Goal: Transaction & Acquisition: Purchase product/service

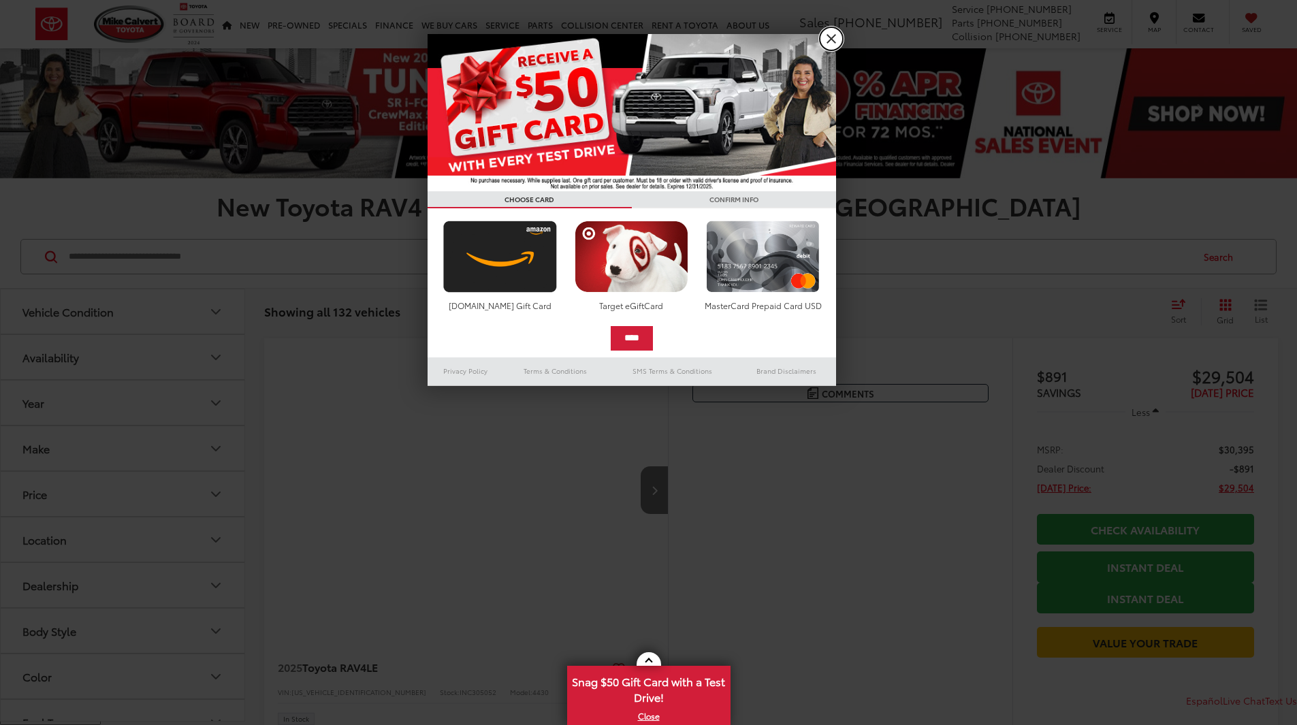
click at [832, 37] on link "X" at bounding box center [831, 38] width 23 height 23
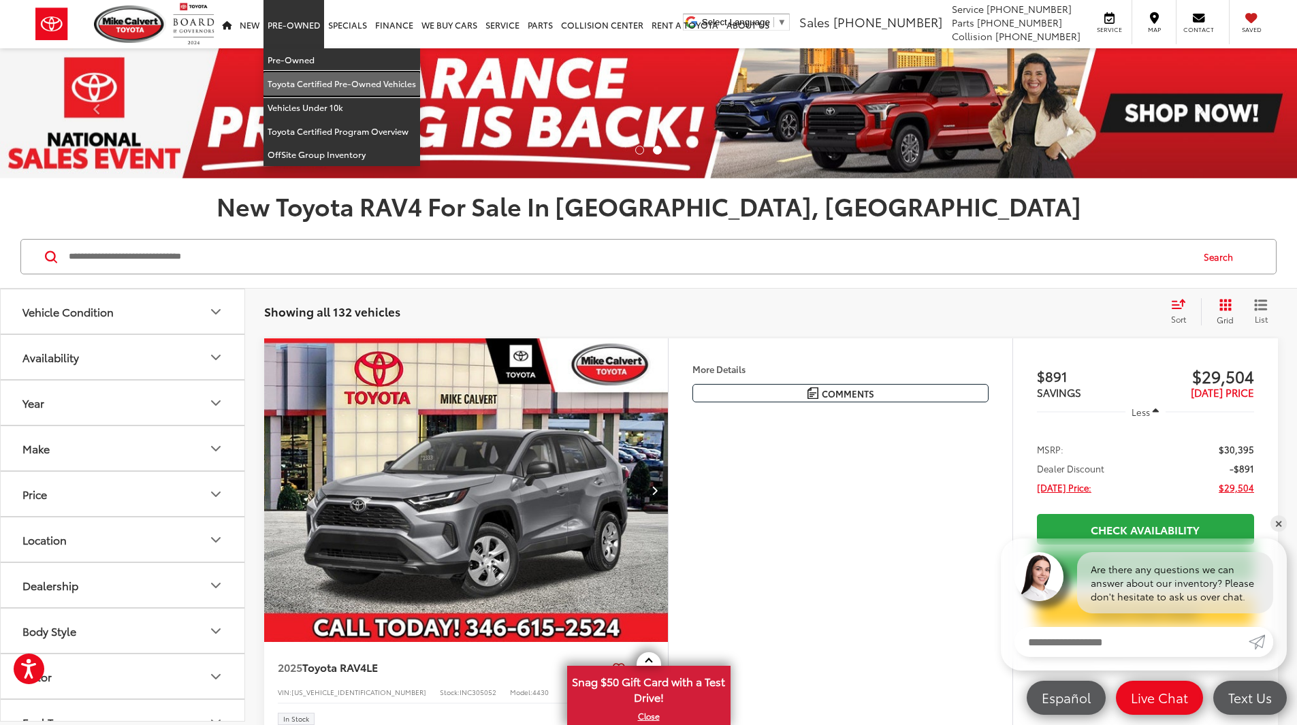
click at [368, 86] on link "Toyota Certified Pre-Owned Vehicles" at bounding box center [342, 84] width 157 height 24
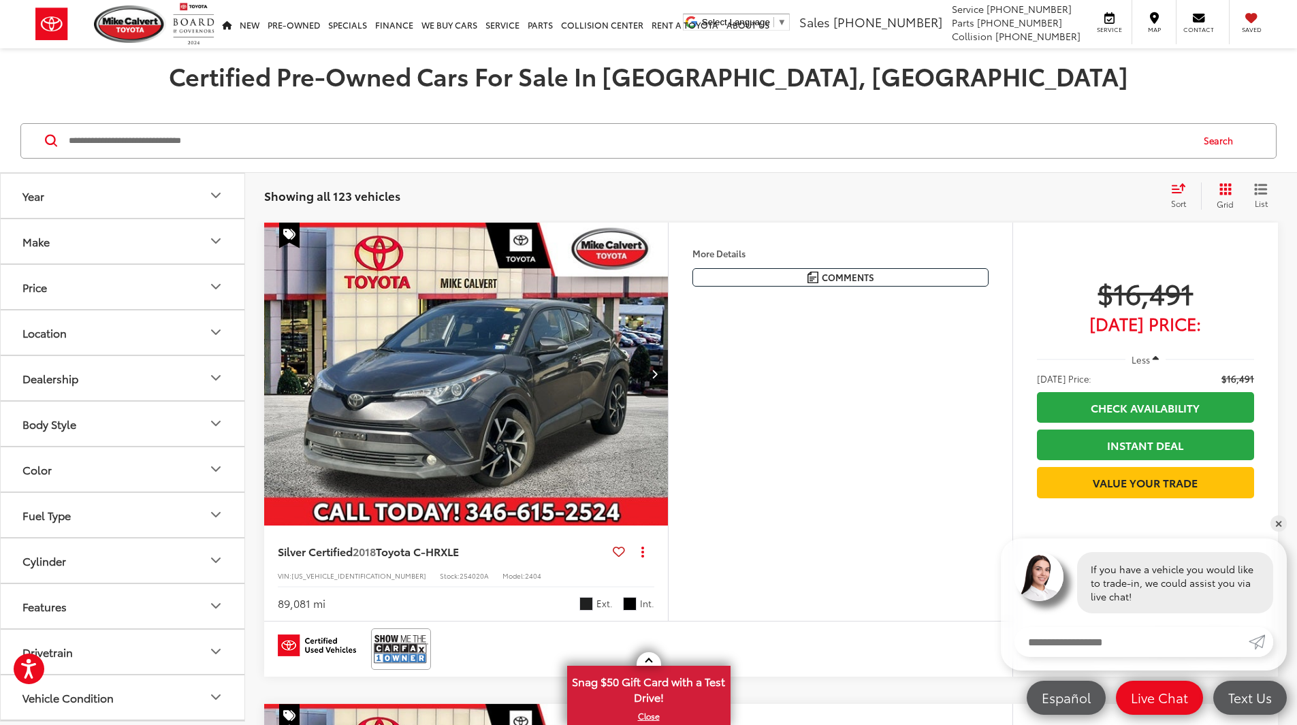
click at [170, 197] on button "Year" at bounding box center [123, 196] width 245 height 44
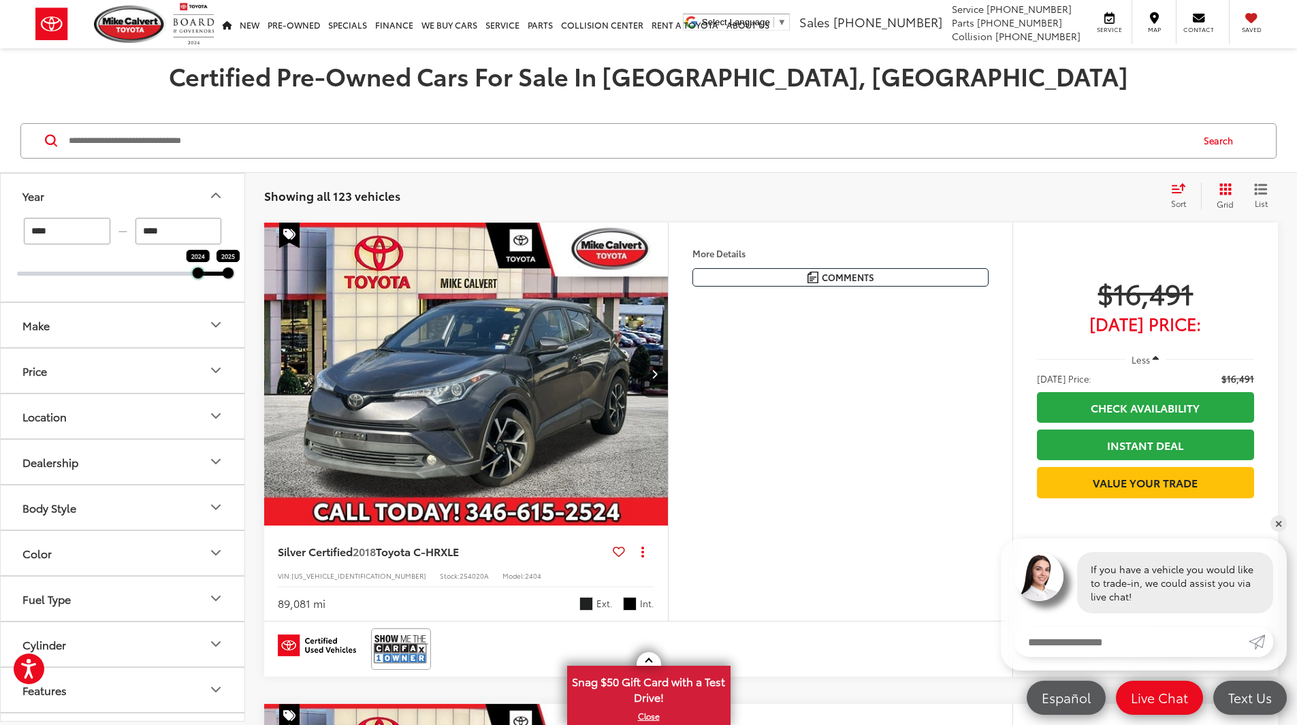
drag, startPoint x: 19, startPoint y: 276, endPoint x: 204, endPoint y: 281, distance: 185.3
click at [204, 281] on div "**** — **** 2024 2025" at bounding box center [123, 260] width 244 height 84
type input "****"
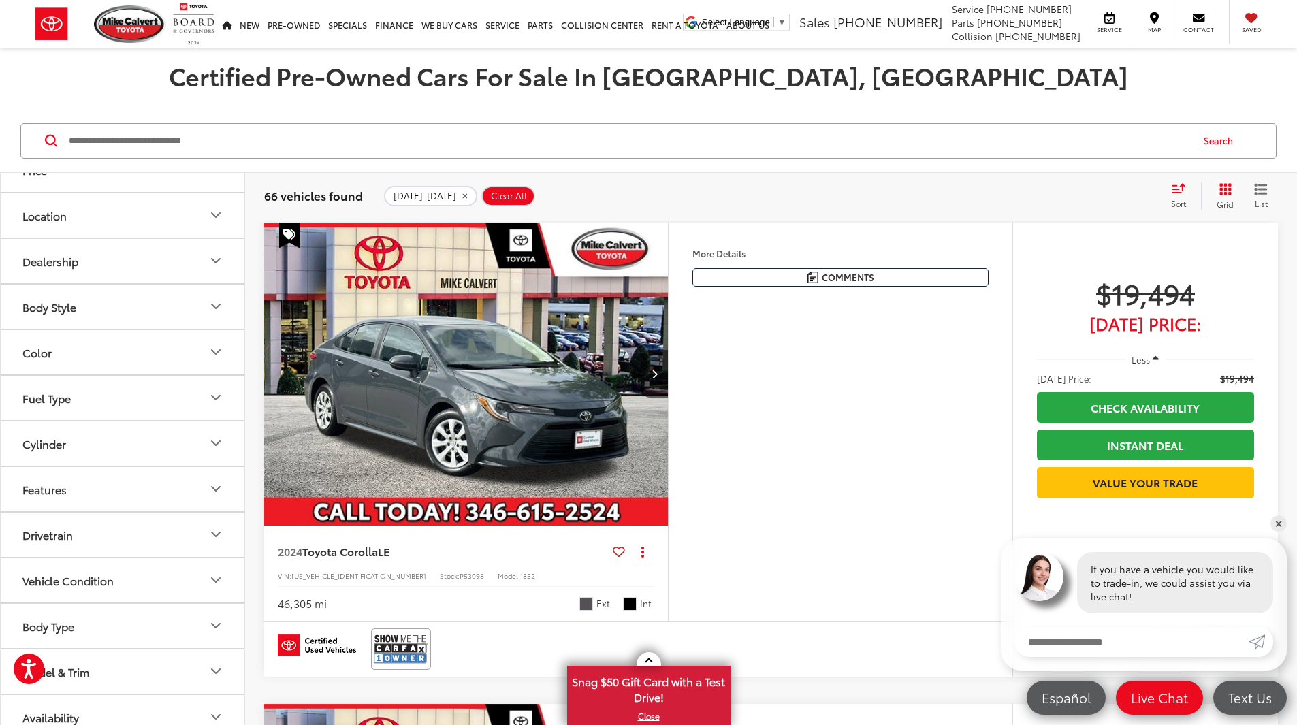
scroll to position [159, 0]
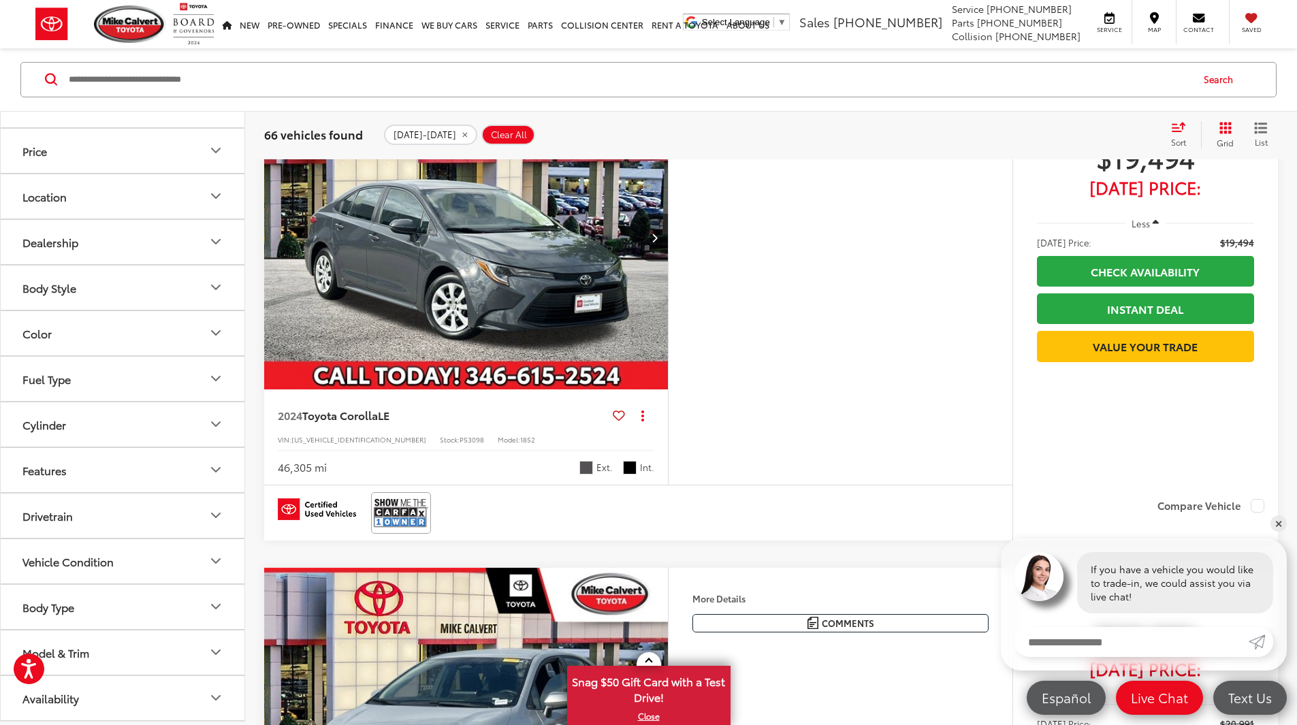
click at [167, 565] on button "Vehicle Condition" at bounding box center [123, 561] width 245 height 44
click at [185, 563] on button "Vehicle Condition" at bounding box center [123, 561] width 245 height 44
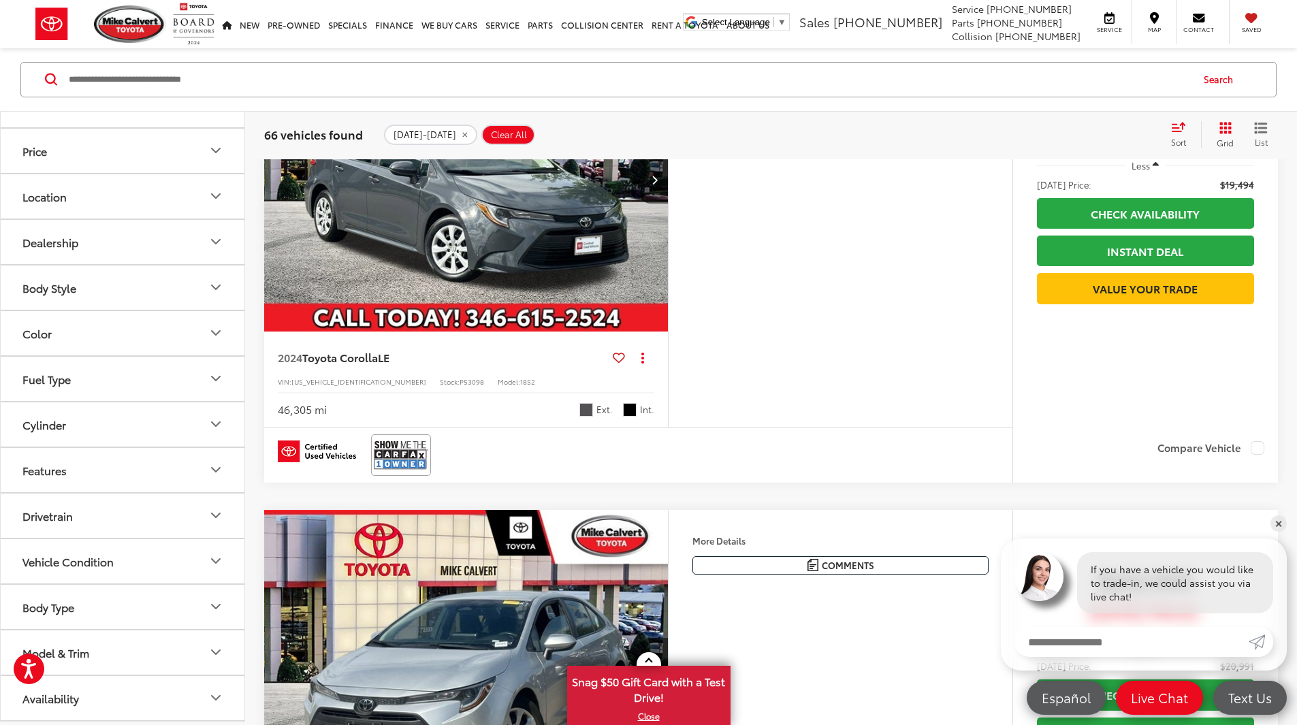
scroll to position [272, 0]
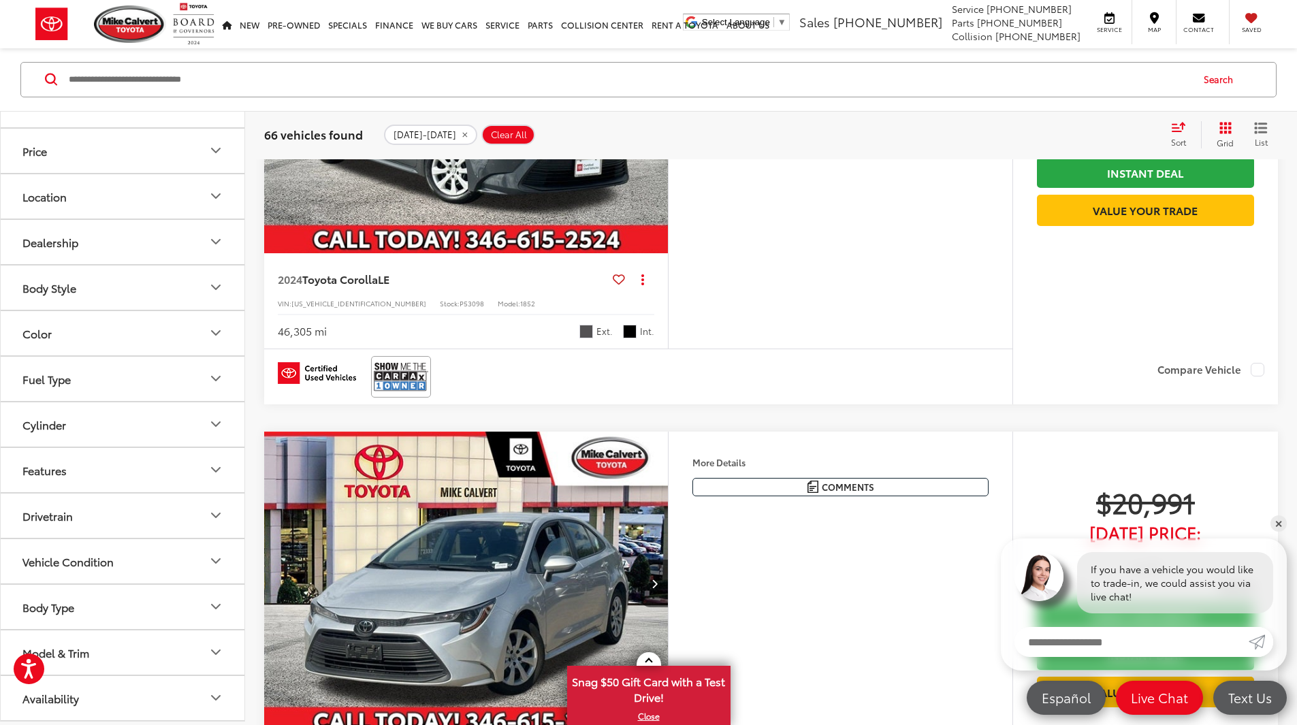
click at [190, 642] on button "Model & Trim" at bounding box center [123, 653] width 245 height 44
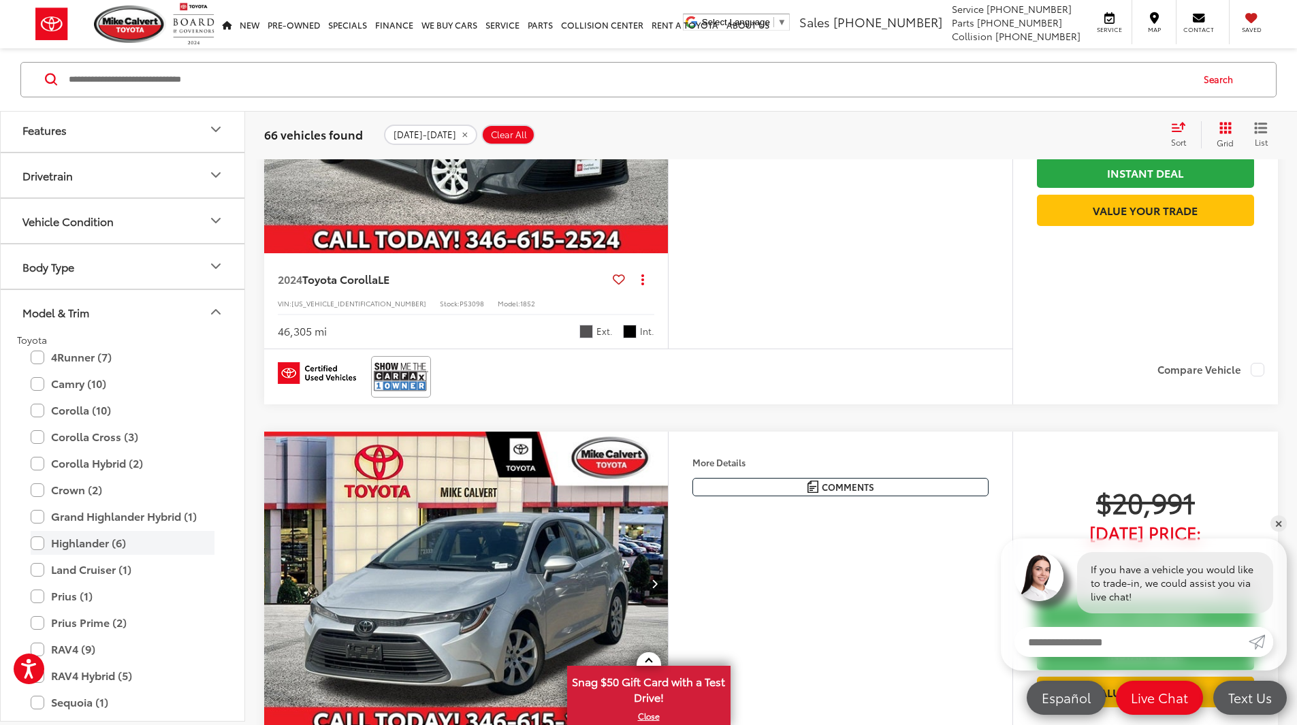
scroll to position [635, 0]
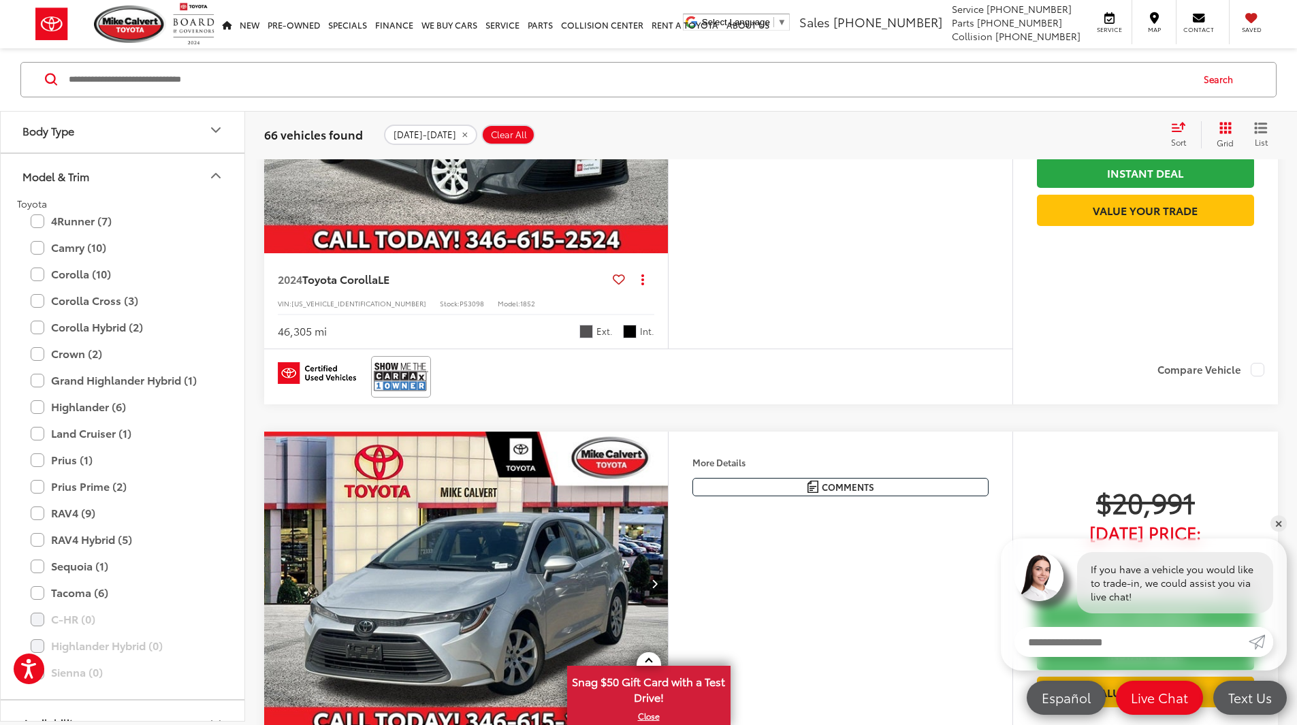
click at [26, 544] on div "RAV4 Hybrid (5) All Trims Or select individual trims XLE Premium (2) SE (1) XLE…" at bounding box center [122, 540] width 211 height 24
click at [33, 545] on label "RAV4 Hybrid (5)" at bounding box center [123, 540] width 184 height 24
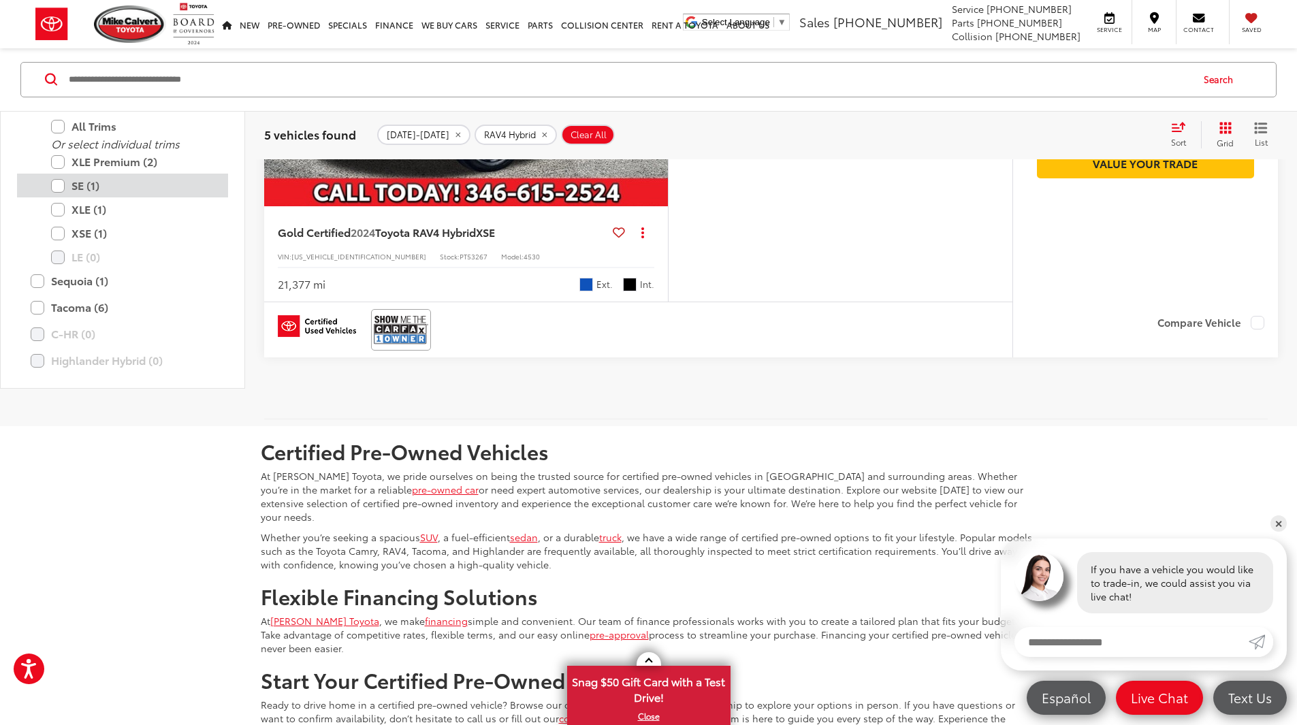
scroll to position [772, 0]
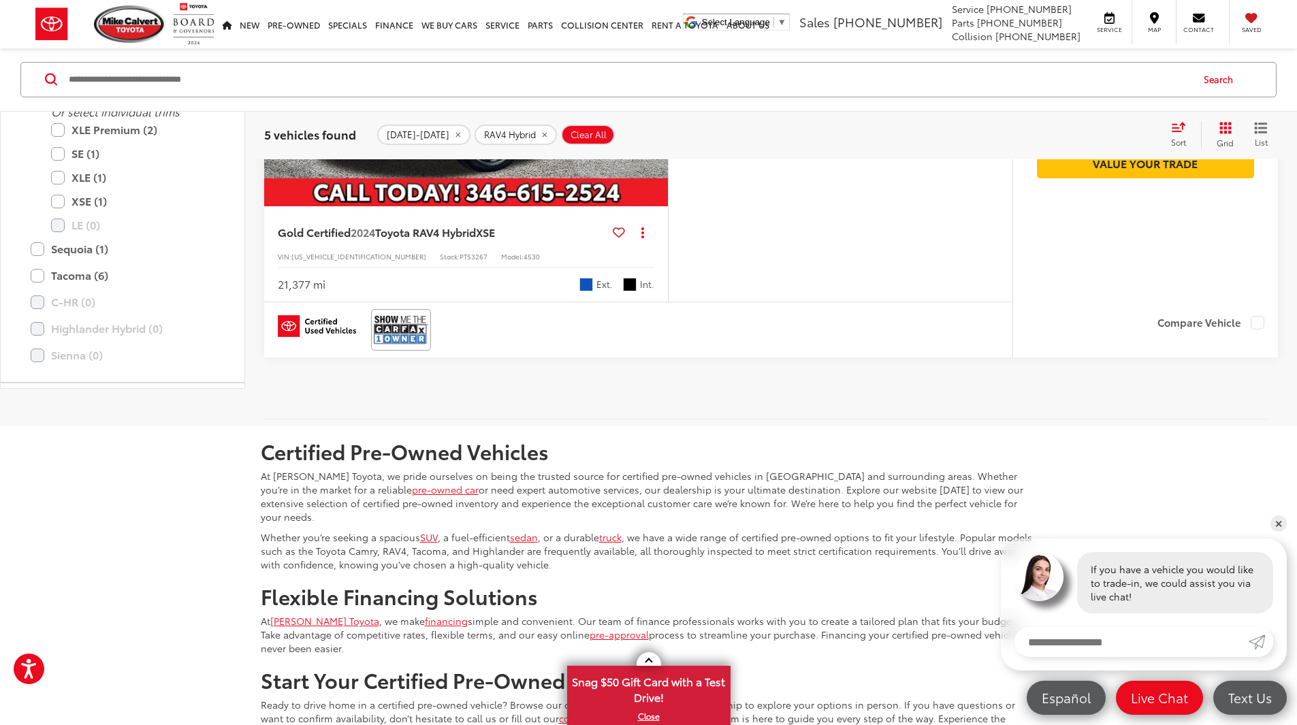
click at [33, 82] on label "RAV4 Hybrid (5)" at bounding box center [123, 71] width 184 height 24
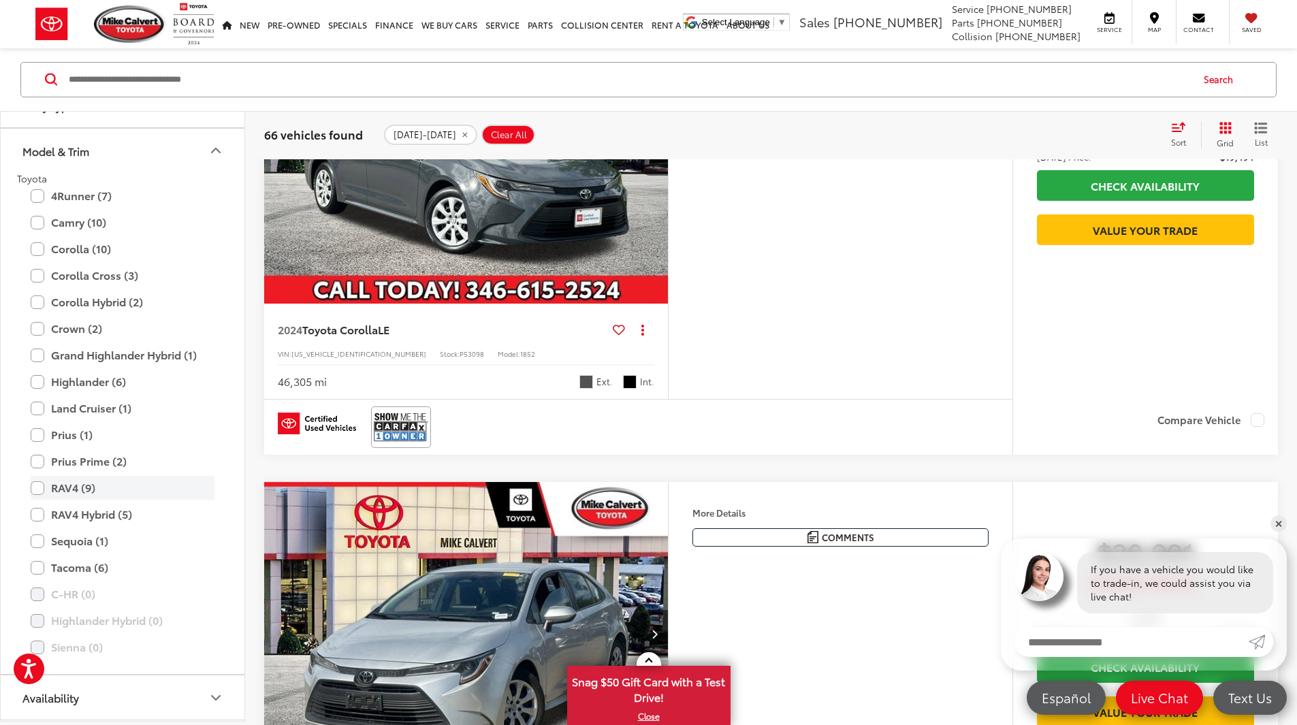
scroll to position [61, 0]
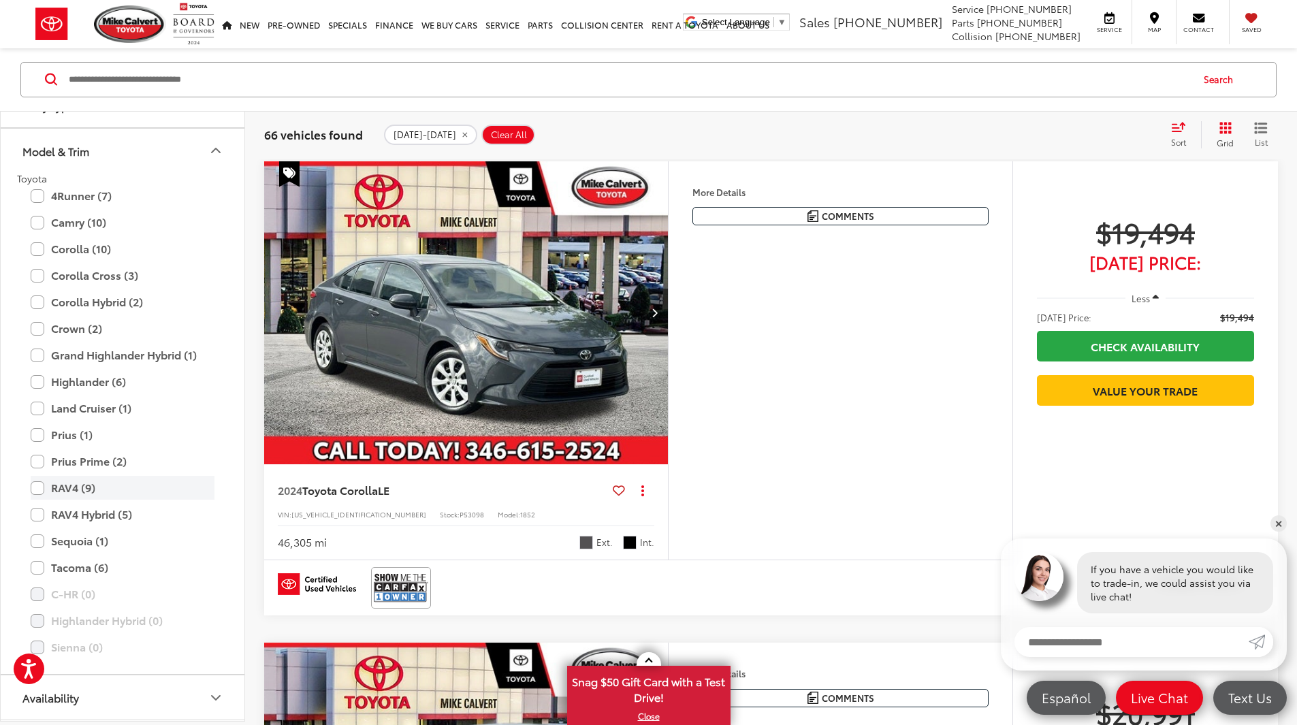
click at [37, 488] on label "RAV4 (9)" at bounding box center [123, 489] width 184 height 24
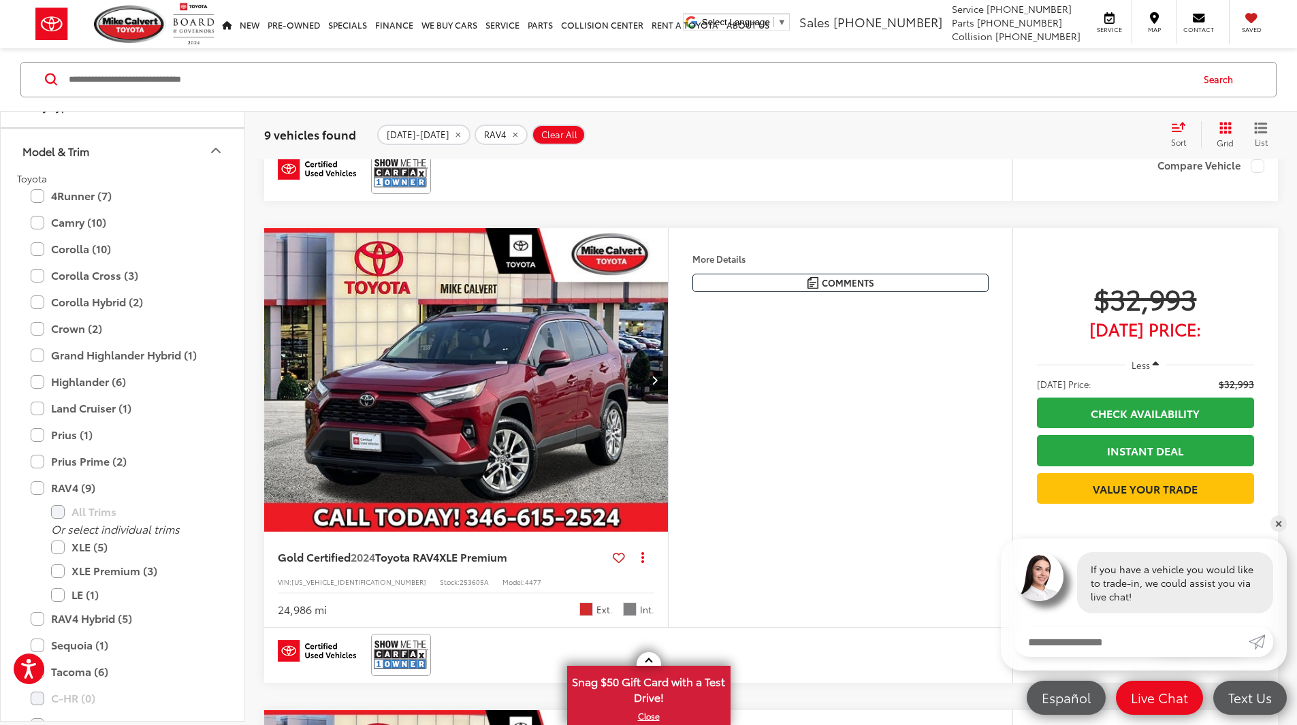
scroll to position [2990, 0]
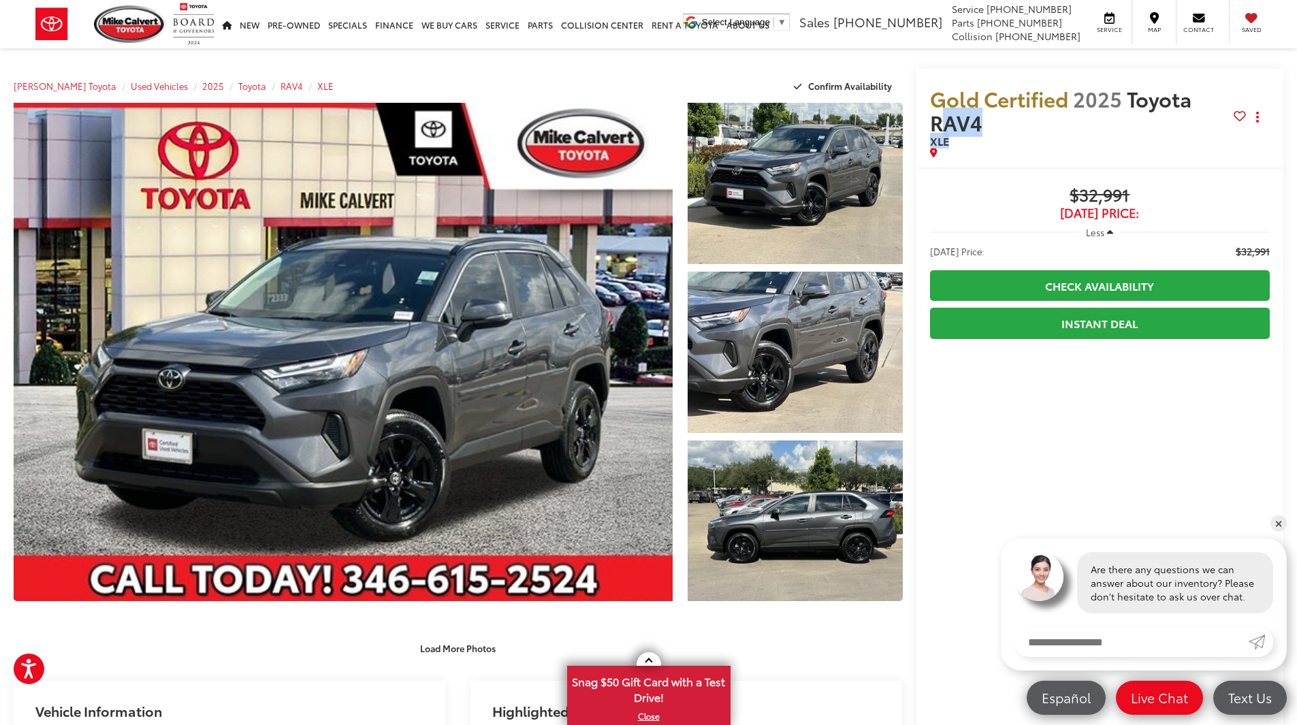
drag, startPoint x: 996, startPoint y: 135, endPoint x: 956, endPoint y: 115, distance: 44.8
click at [933, 106] on h2 "Gold Certified 2025 Toyota RAV4 XLE" at bounding box center [1082, 116] width 304 height 61
click at [1016, 140] on span "XLE" at bounding box center [1082, 141] width 304 height 14
